Goal: Task Accomplishment & Management: Manage account settings

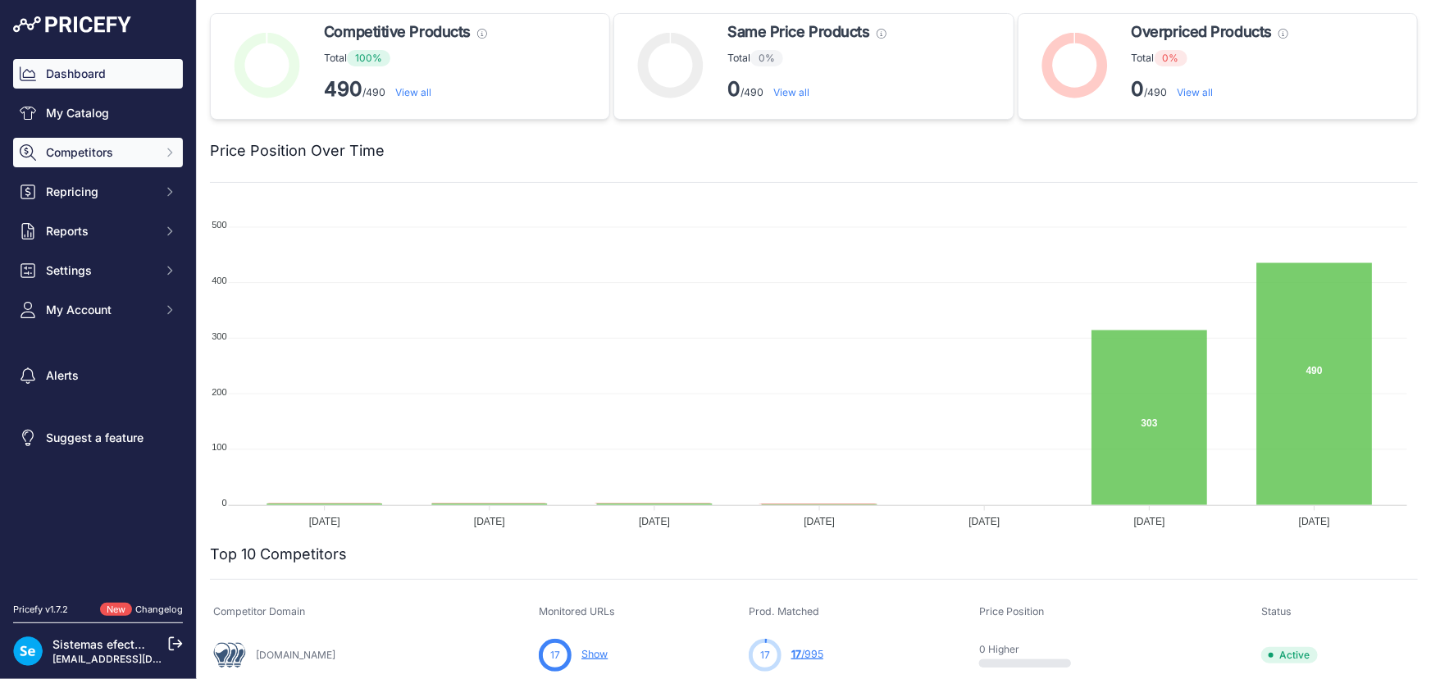
click at [130, 157] on span "Competitors" at bounding box center [99, 152] width 107 height 16
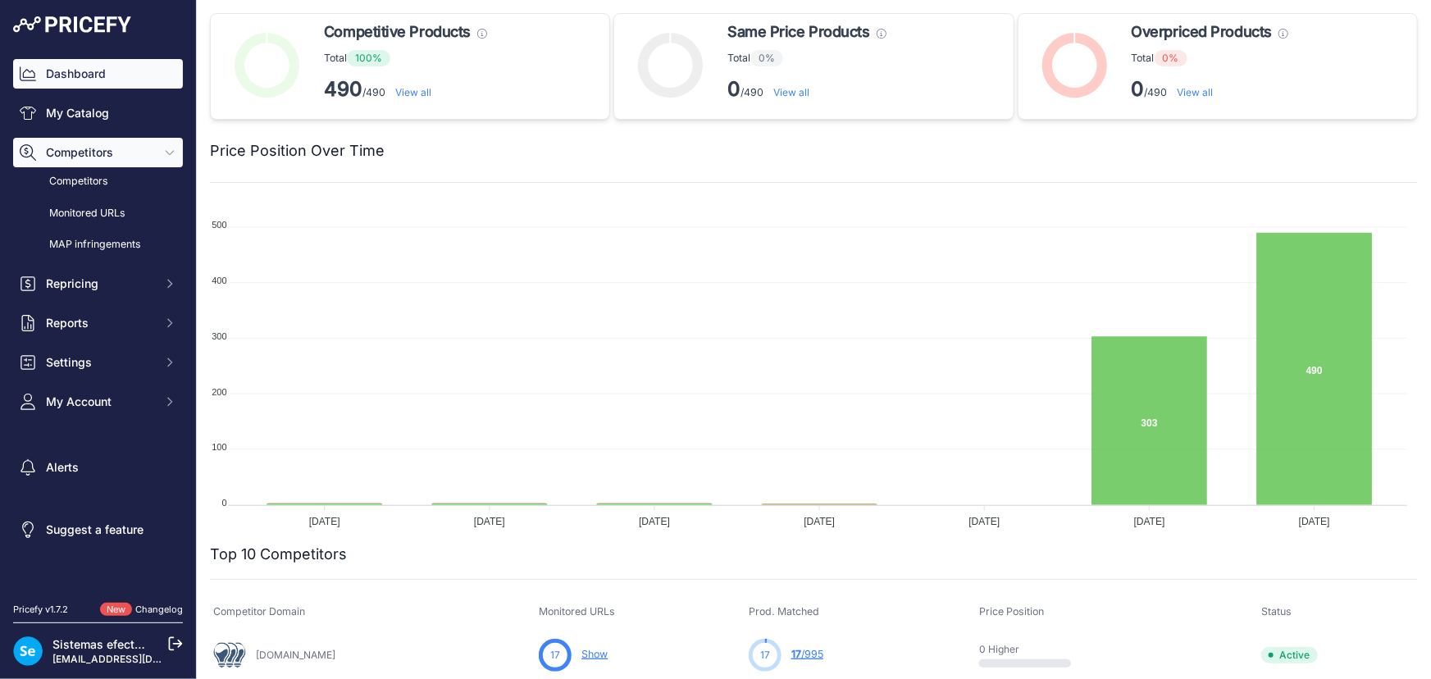
click at [131, 159] on span "Competitors" at bounding box center [99, 152] width 107 height 16
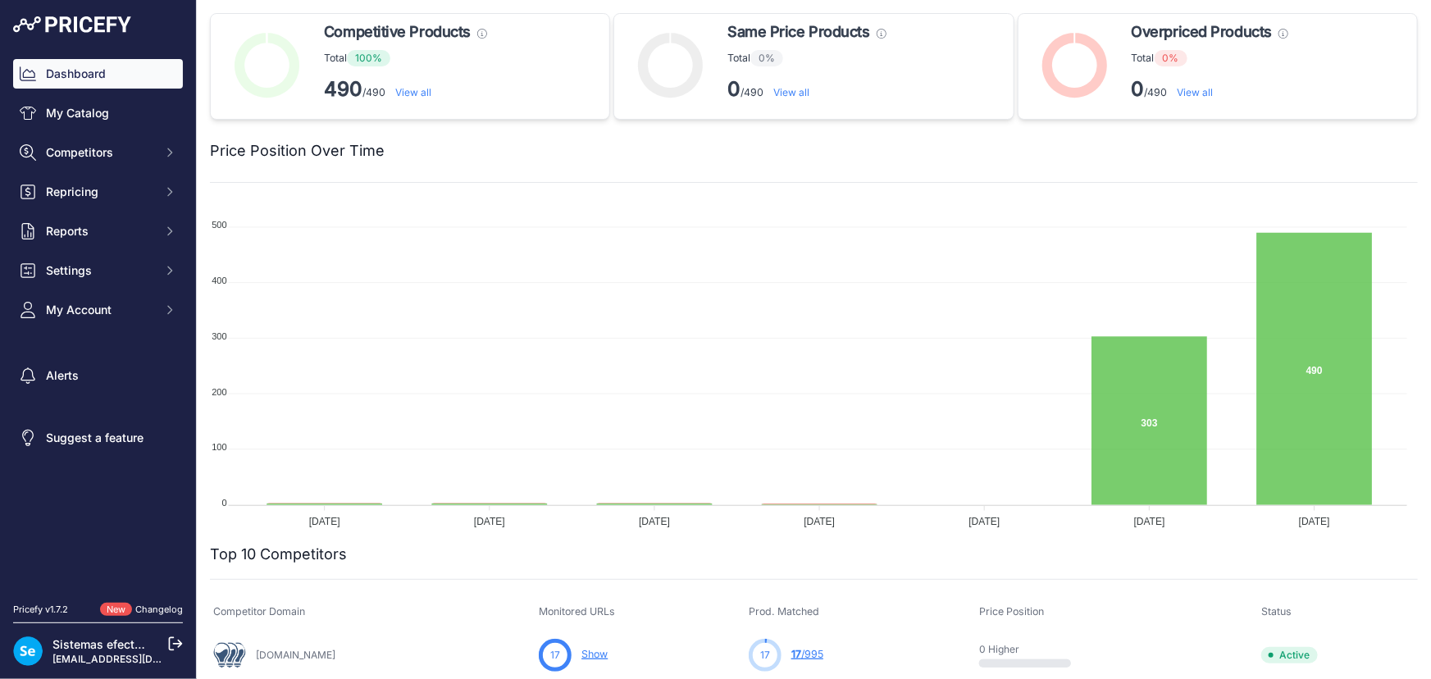
click at [99, 128] on div "Dashboard My Catalog Competitors Competitors Monitored URLs MAP infringements R…" at bounding box center [98, 192] width 170 height 266
click at [99, 119] on link "My Catalog" at bounding box center [98, 113] width 170 height 30
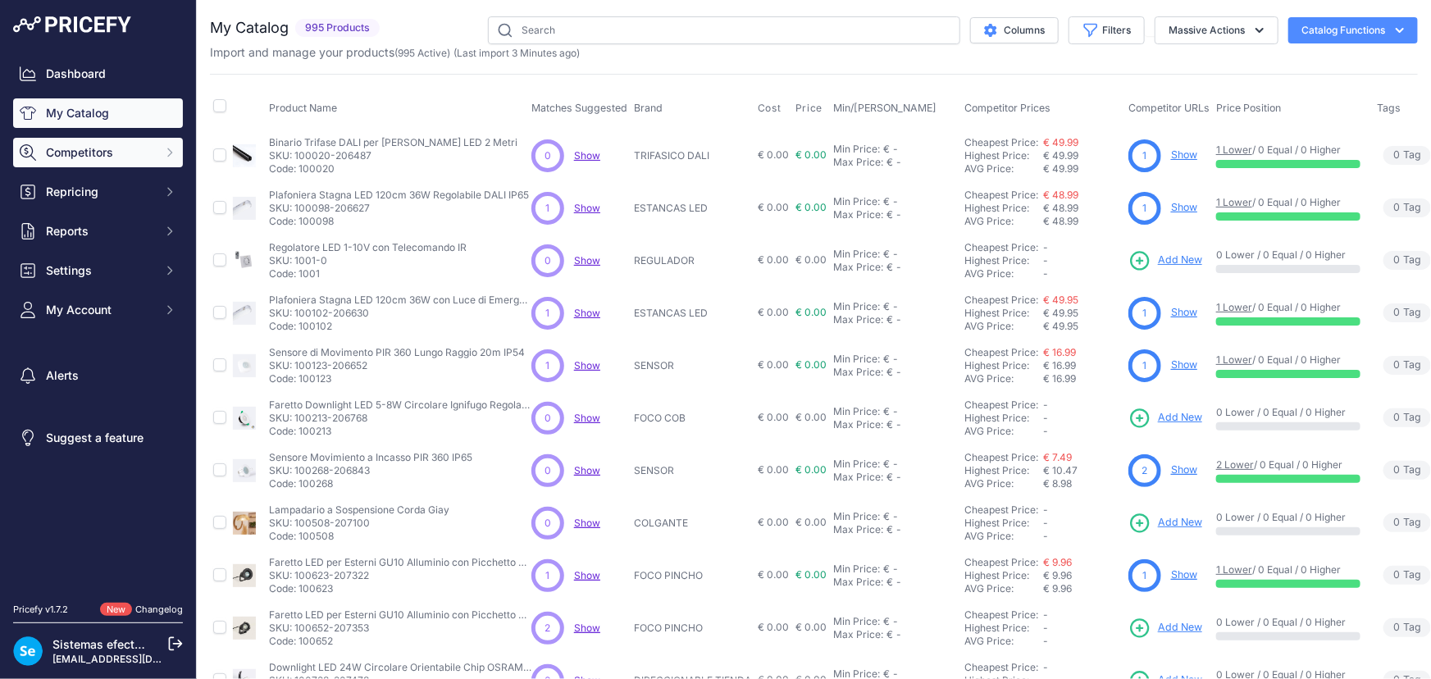
click at [165, 159] on button "Competitors" at bounding box center [98, 153] width 170 height 30
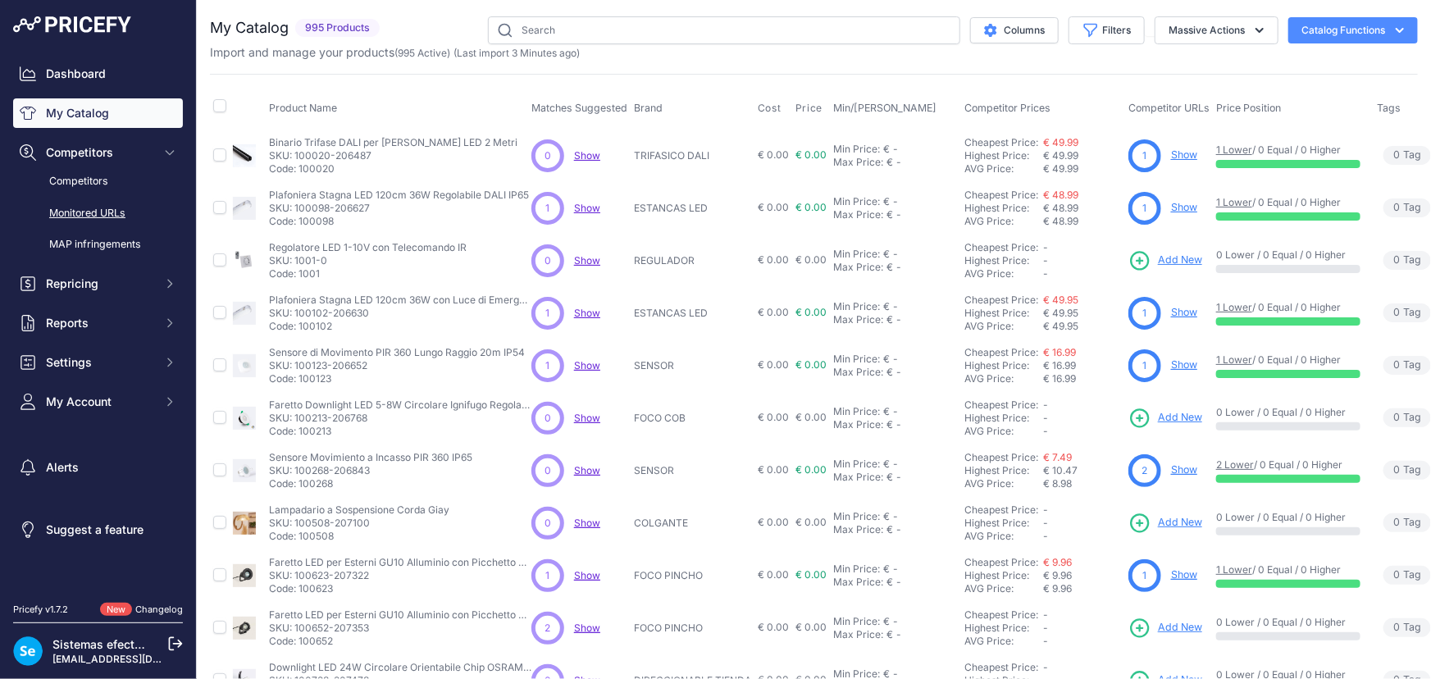
click at [117, 216] on link "Monitored URLs" at bounding box center [98, 213] width 170 height 29
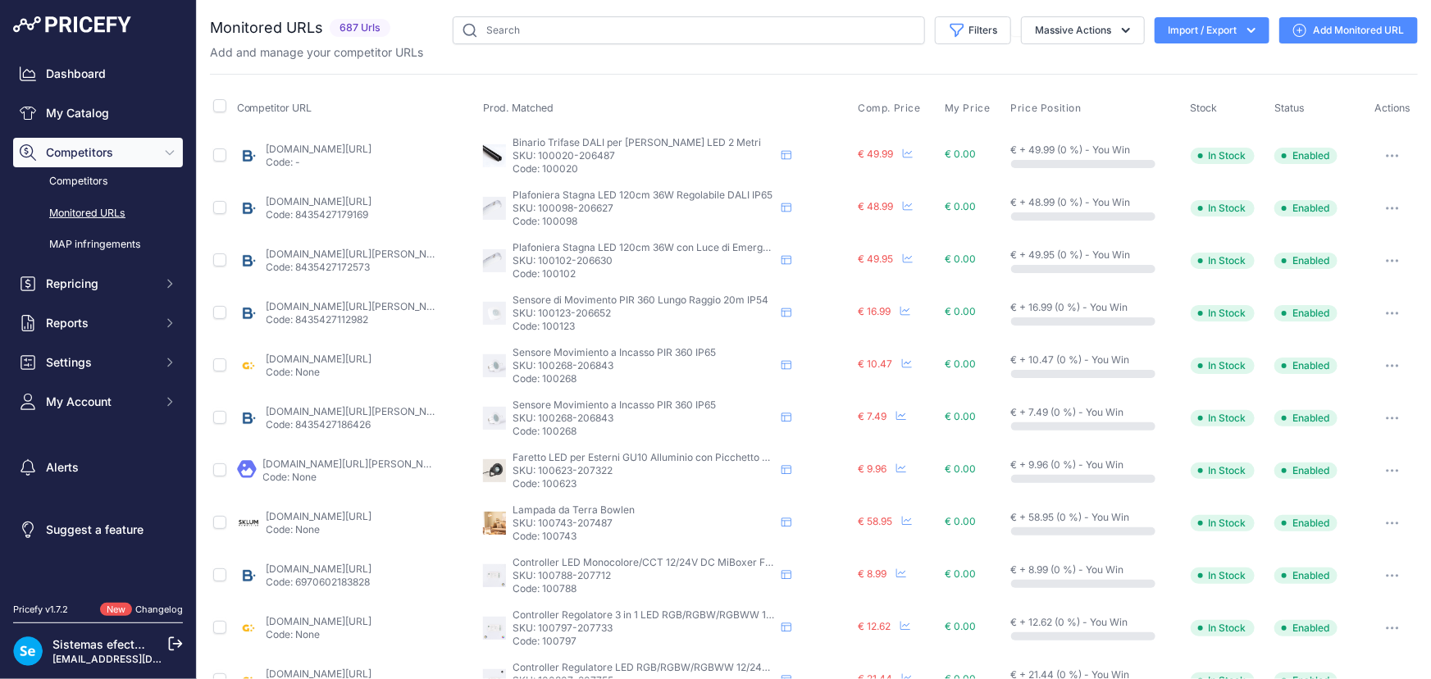
click at [1244, 24] on icon "button" at bounding box center [1251, 30] width 16 height 16
click at [1205, 90] on div "Export" at bounding box center [1210, 95] width 131 height 30
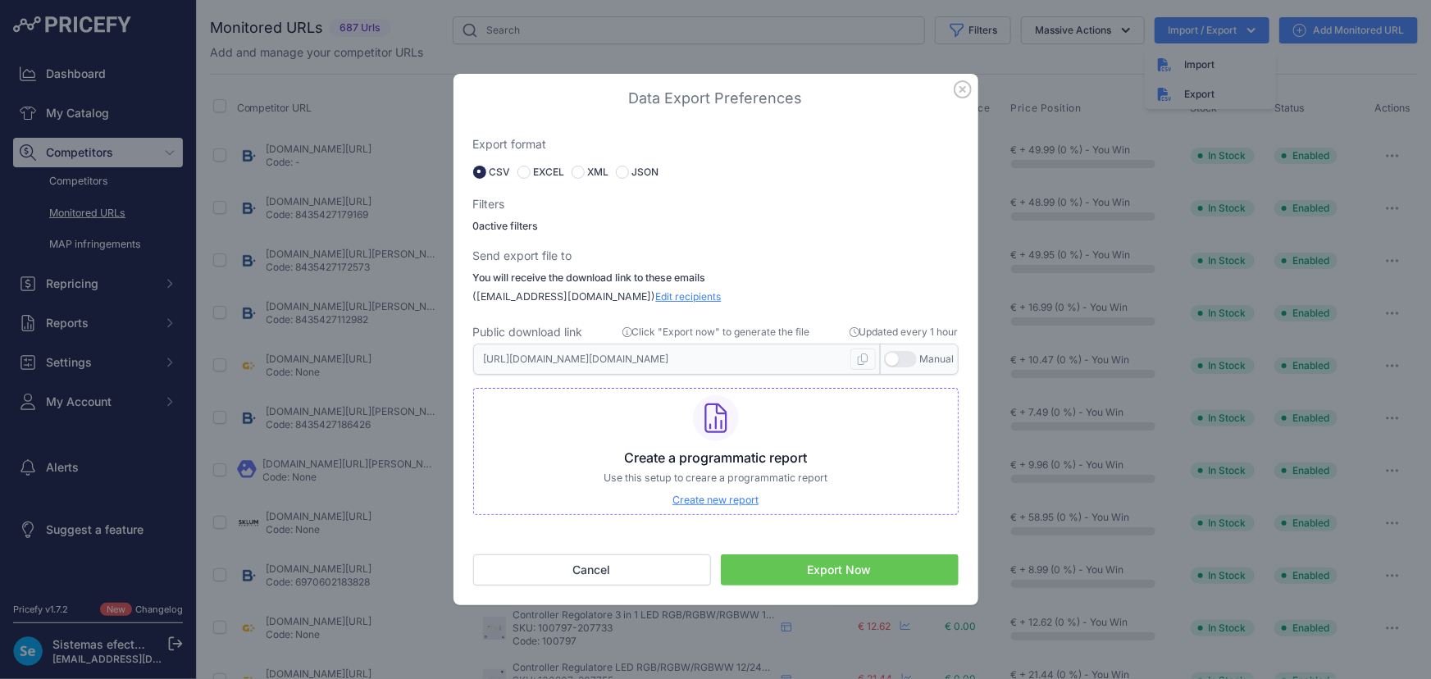
click at [656, 294] on span "Edit recipients" at bounding box center [689, 296] width 66 height 12
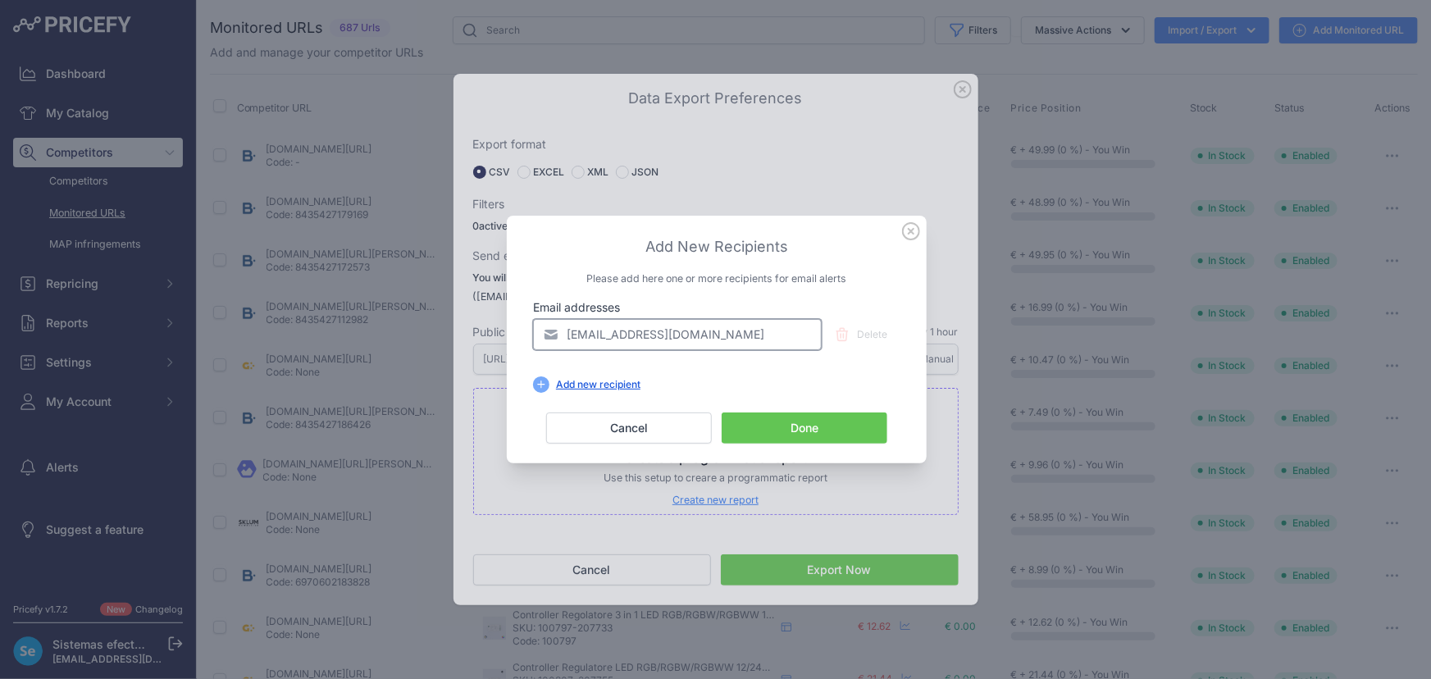
drag, startPoint x: 784, startPoint y: 339, endPoint x: 303, endPoint y: 321, distance: 480.9
click at [303, 321] on div "​ Add New Recipients Please add here one or more recipients for email alerts Em…" at bounding box center [715, 339] width 1431 height 679
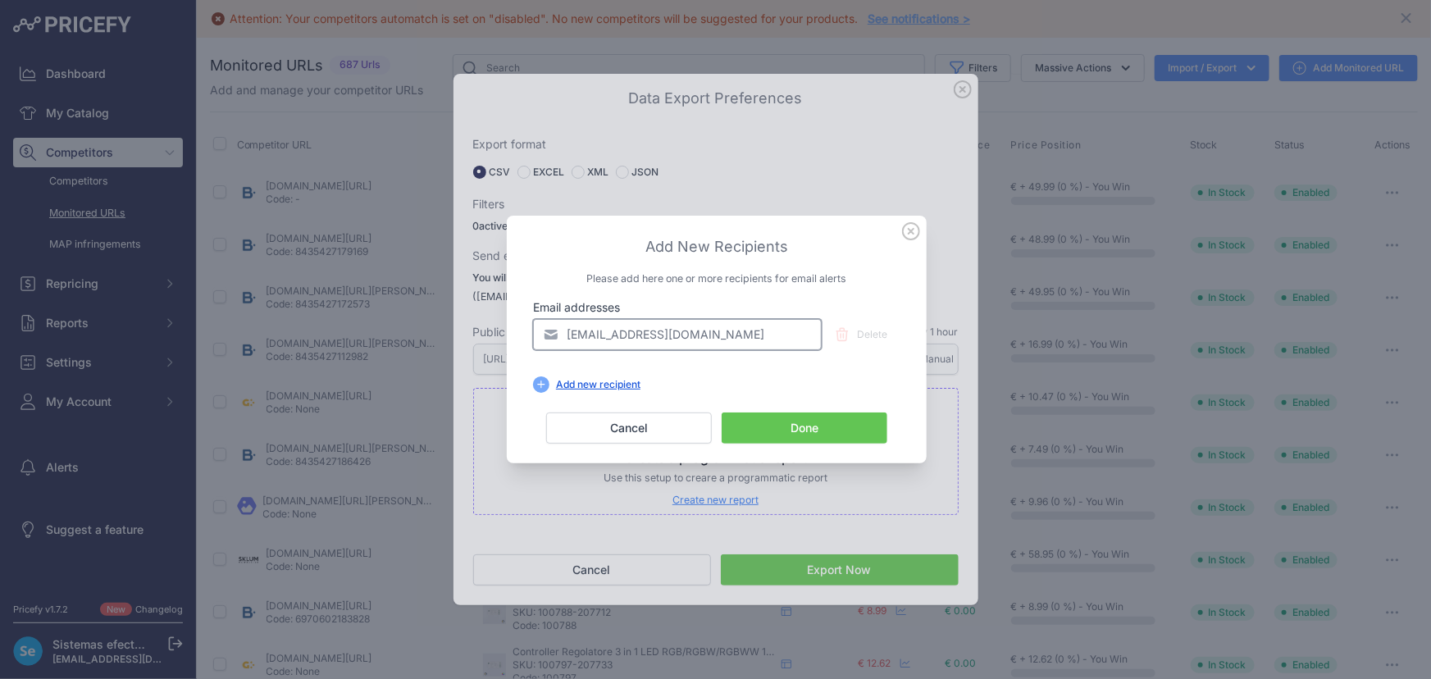
type input "pfernandez@efectoled.com"
click at [772, 424] on button "Done" at bounding box center [805, 427] width 166 height 31
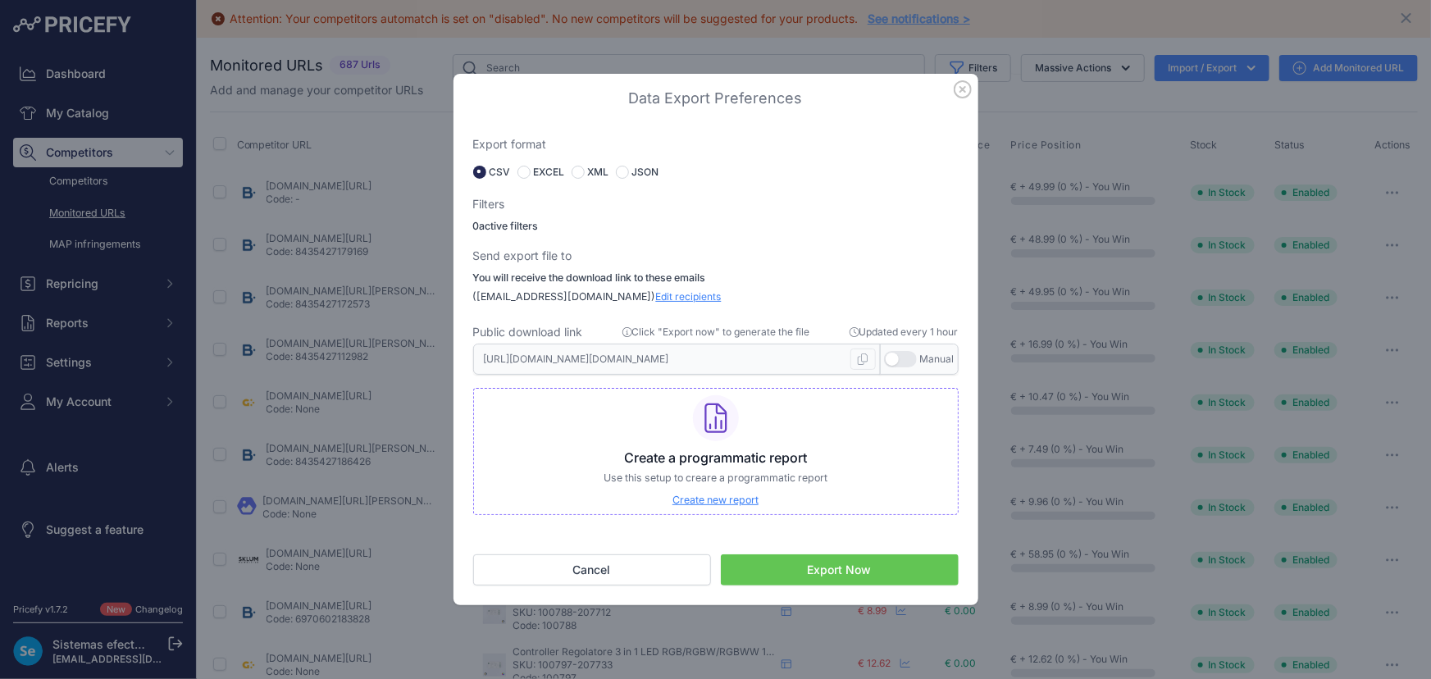
click at [833, 571] on button "Export Now" at bounding box center [840, 569] width 238 height 31
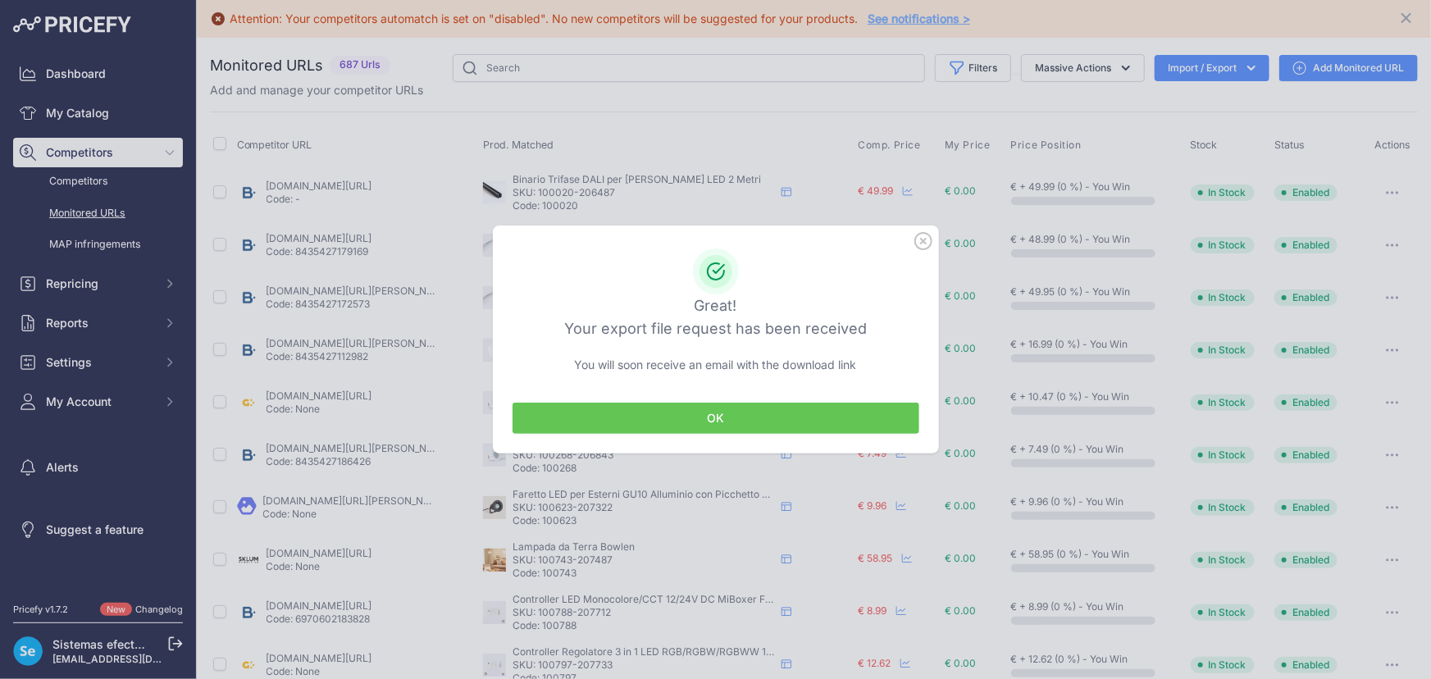
click at [717, 411] on button "OK" at bounding box center [715, 418] width 407 height 31
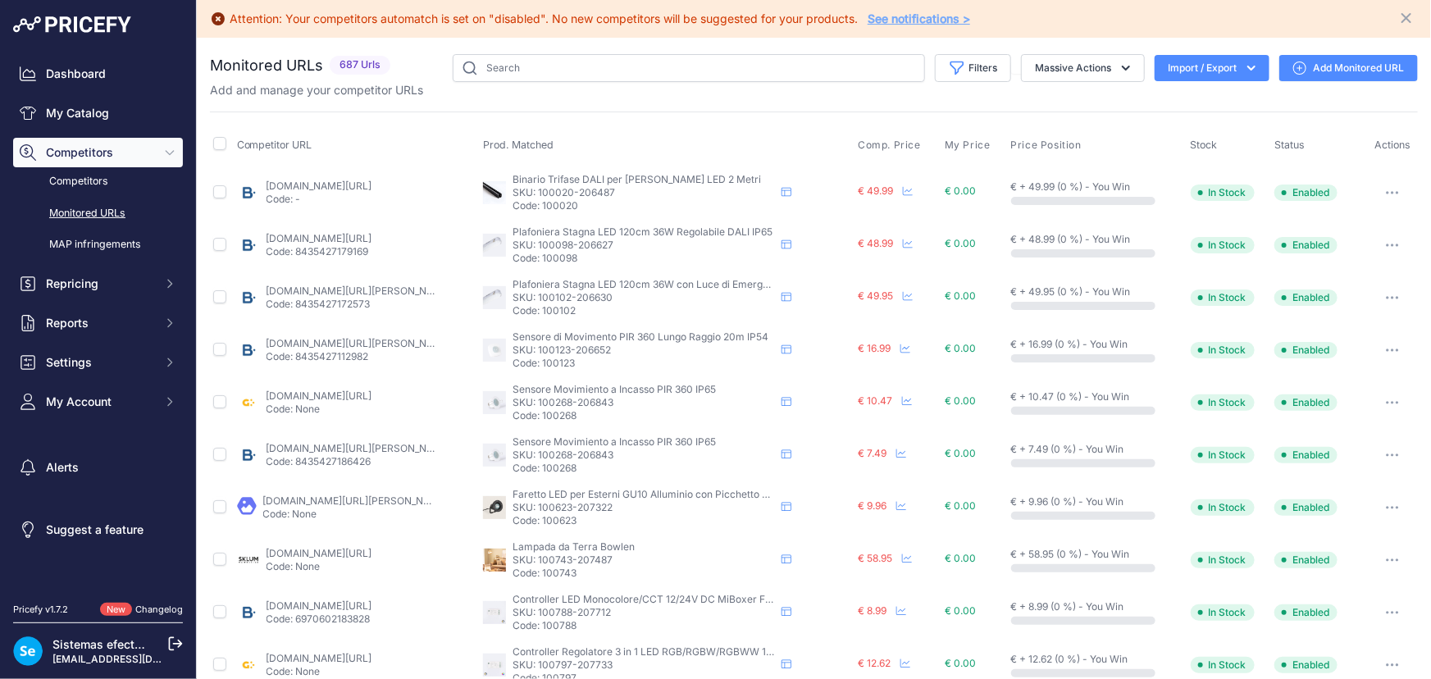
drag, startPoint x: 95, startPoint y: 110, endPoint x: 301, endPoint y: 140, distance: 208.0
click at [95, 110] on link "My Catalog" at bounding box center [98, 113] width 170 height 30
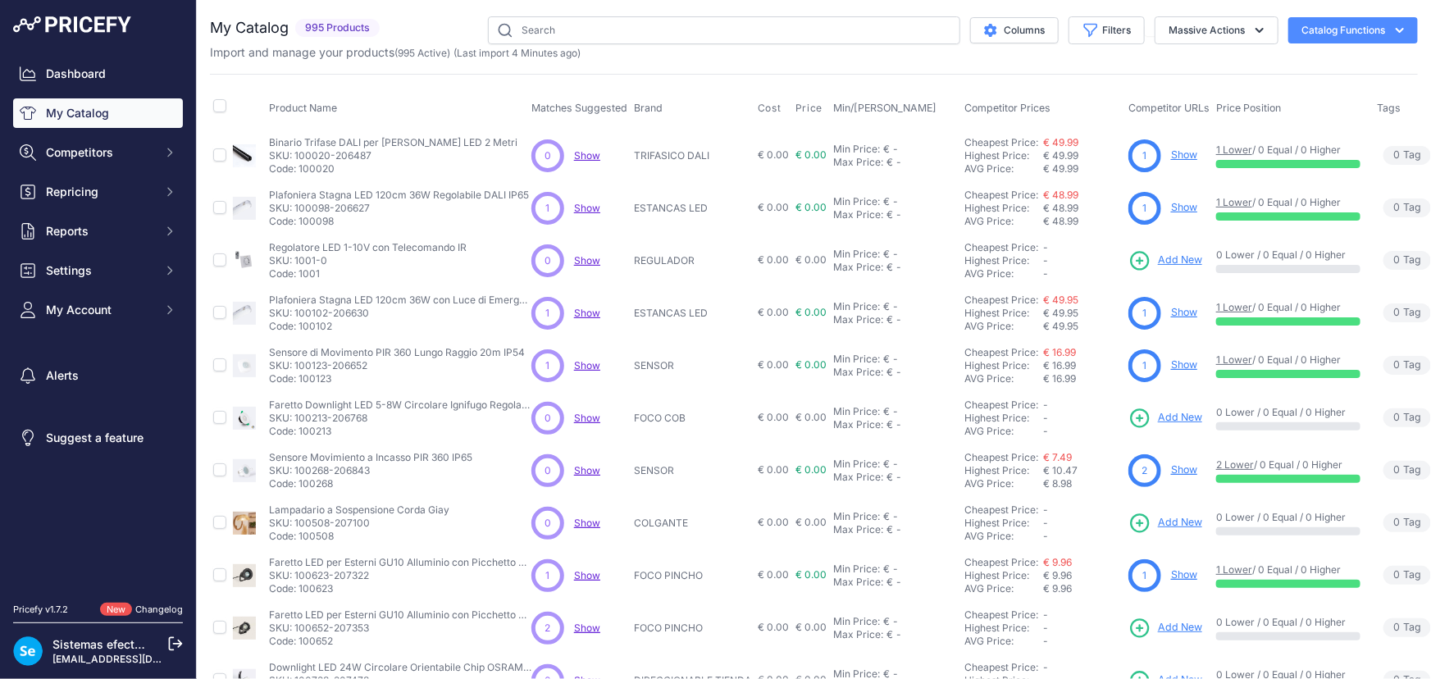
click at [1396, 20] on button "Catalog Functions" at bounding box center [1353, 30] width 130 height 26
click at [1301, 116] on link "Batch Upload" at bounding box center [1324, 124] width 184 height 30
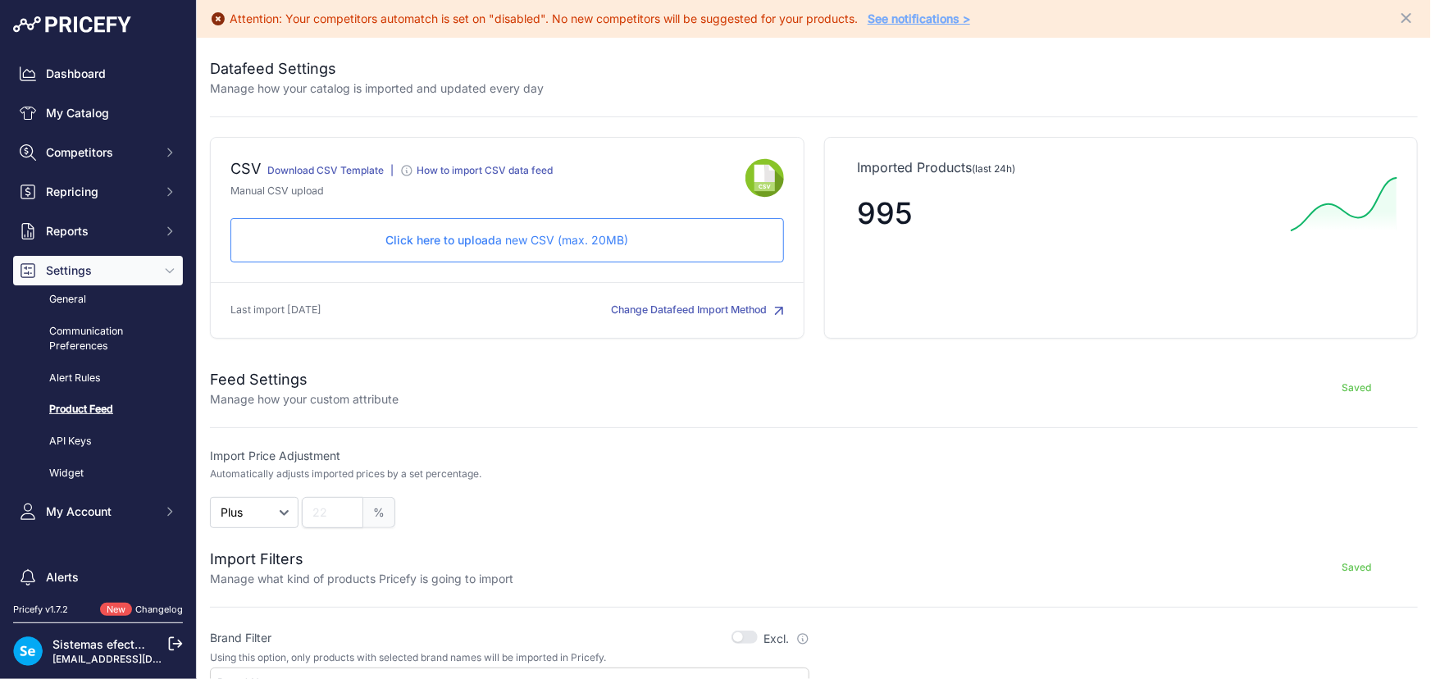
click at [536, 233] on p "Click here to upload a new CSV (max. 20MB)" at bounding box center [507, 240] width 526 height 16
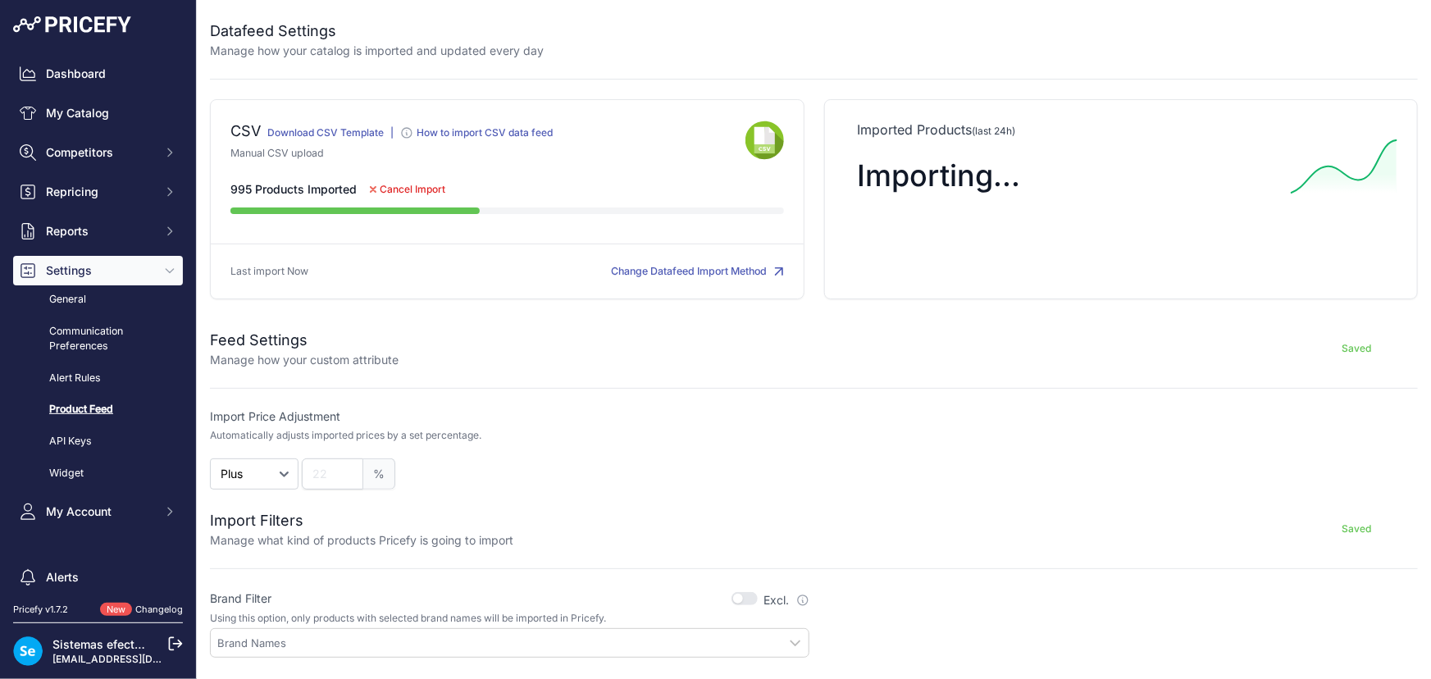
click at [171, 642] on icon at bounding box center [175, 643] width 15 height 15
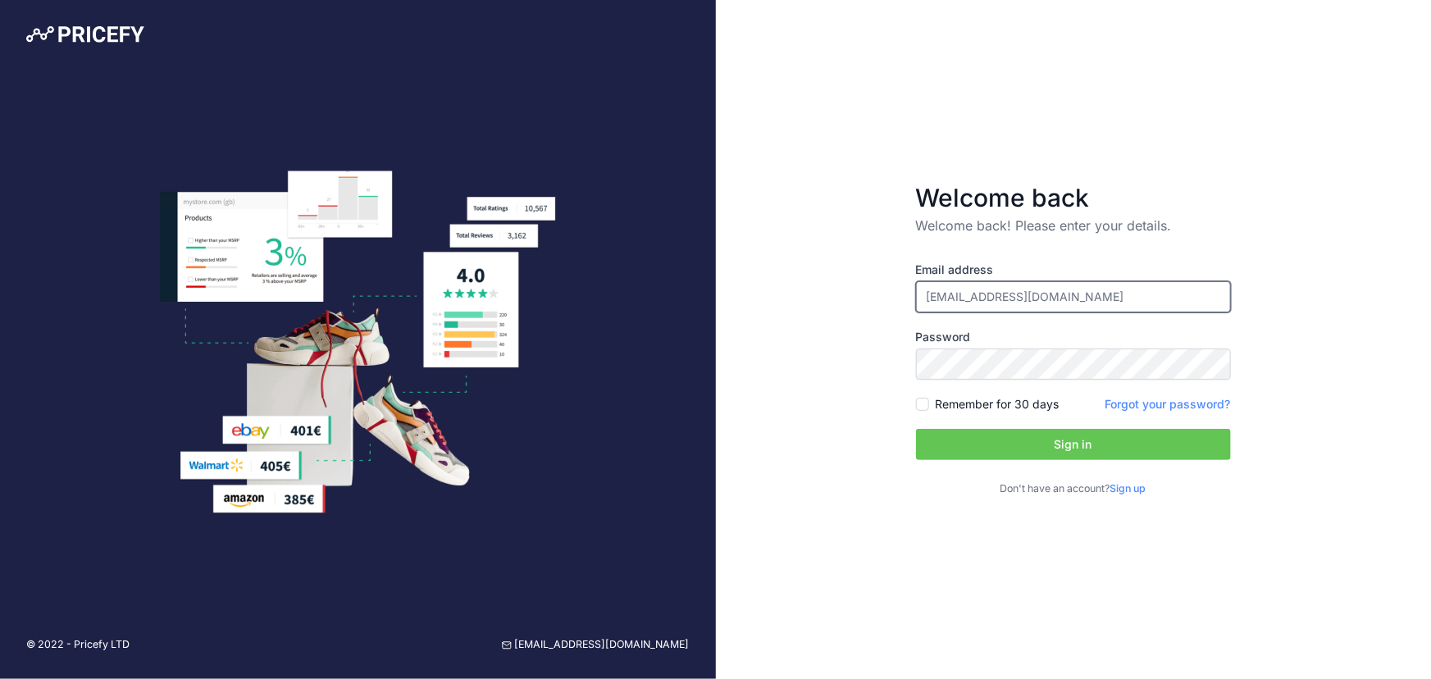
click at [994, 297] on input "[EMAIL_ADDRESS][DOMAIN_NAME]" at bounding box center [1073, 296] width 315 height 31
type input "pfernandezit@efectoled.com"
click at [1089, 444] on button "Sign in" at bounding box center [1073, 444] width 315 height 31
